Goal: Task Accomplishment & Management: Manage account settings

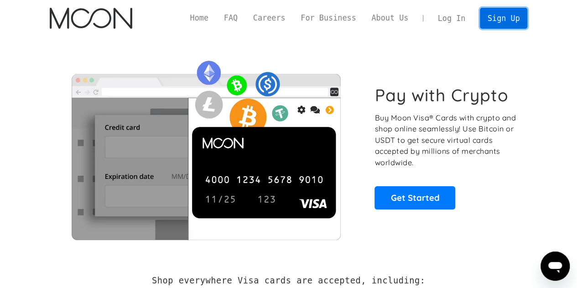
click at [513, 14] on link "Sign Up" at bounding box center [503, 18] width 47 height 21
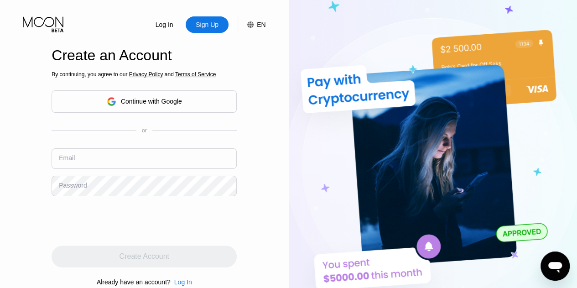
click at [49, 24] on icon at bounding box center [44, 24] width 42 height 16
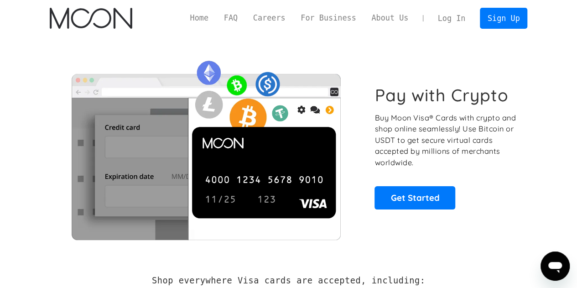
click at [459, 16] on link "Log In" at bounding box center [451, 18] width 43 height 20
